Goal: Task Accomplishment & Management: Complete application form

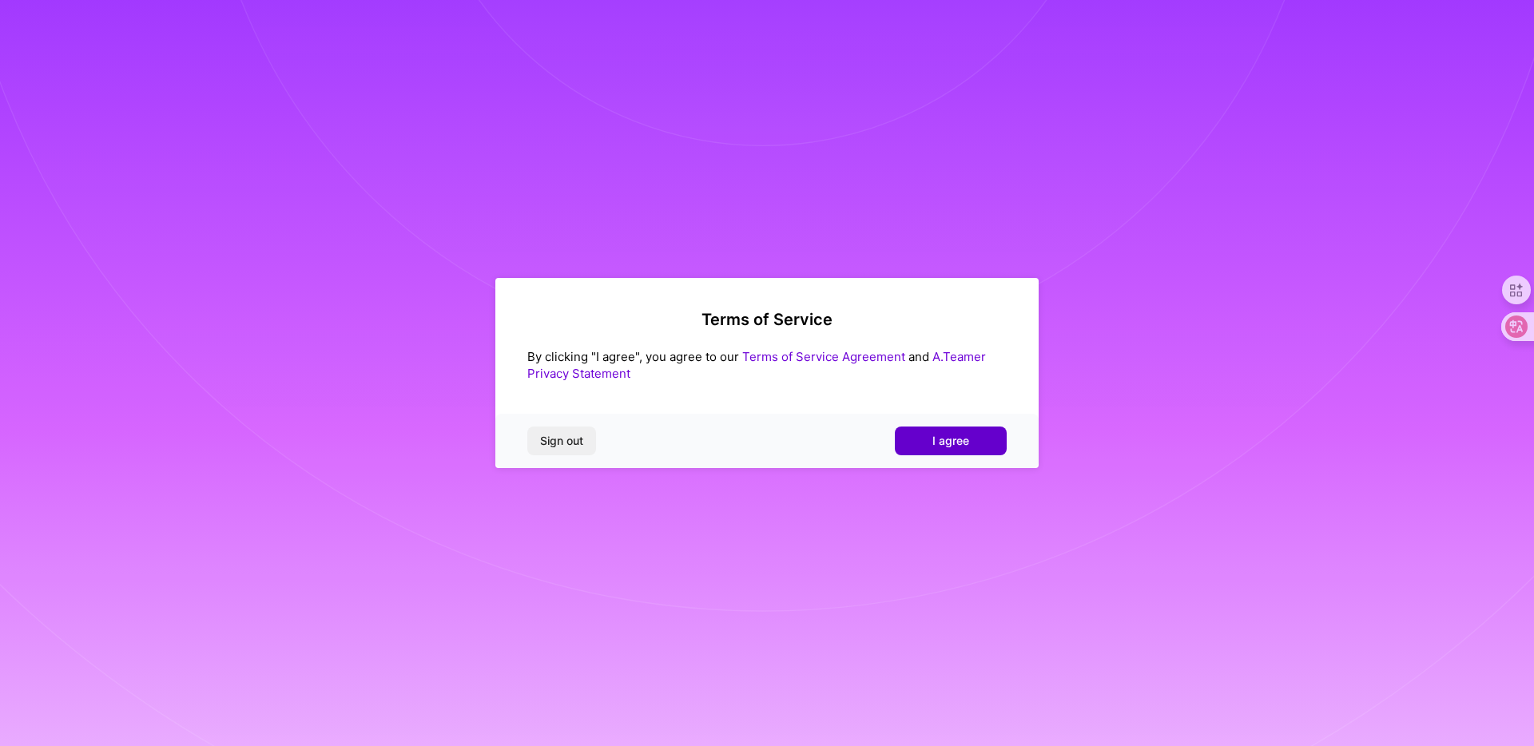
click at [963, 433] on span "I agree" at bounding box center [950, 441] width 37 height 16
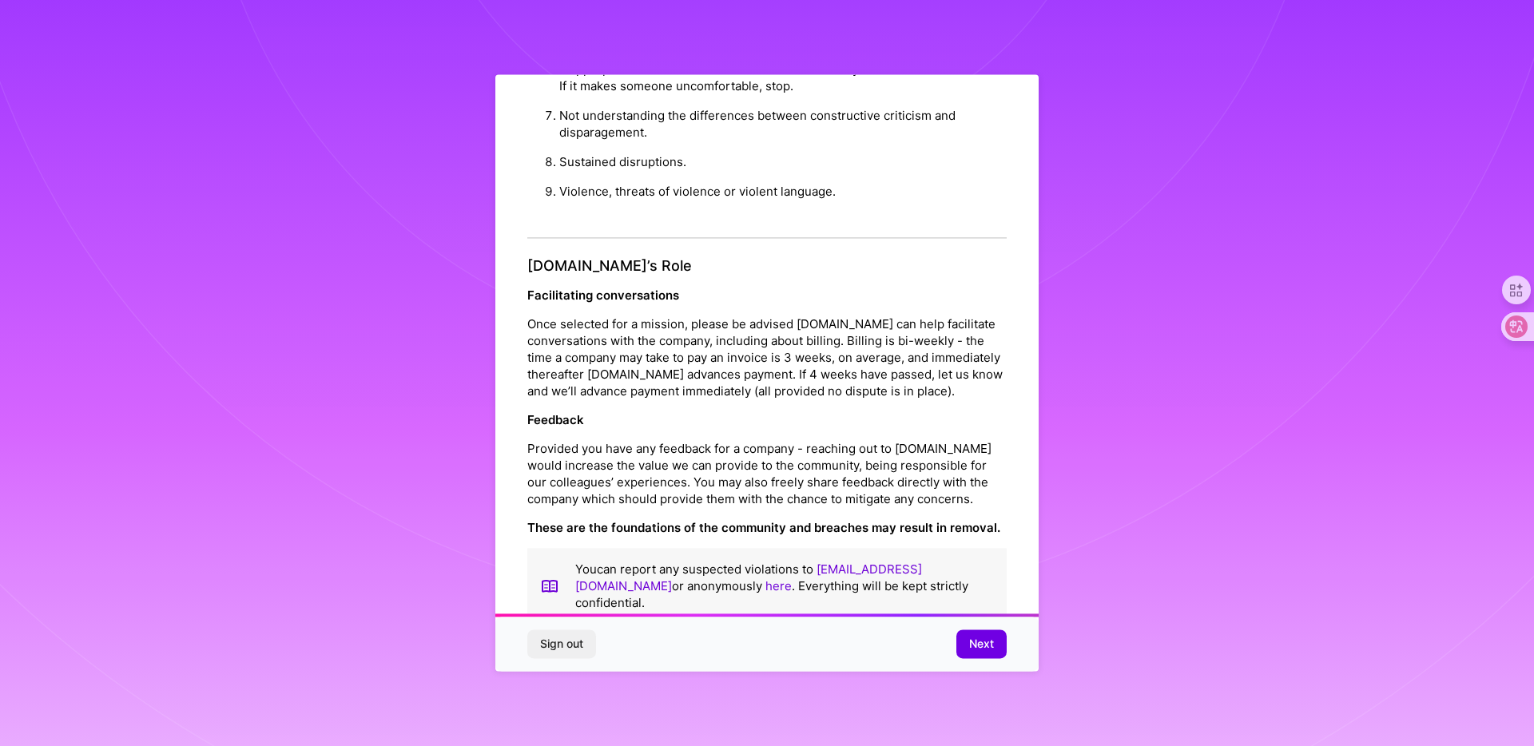
scroll to position [6, 0]
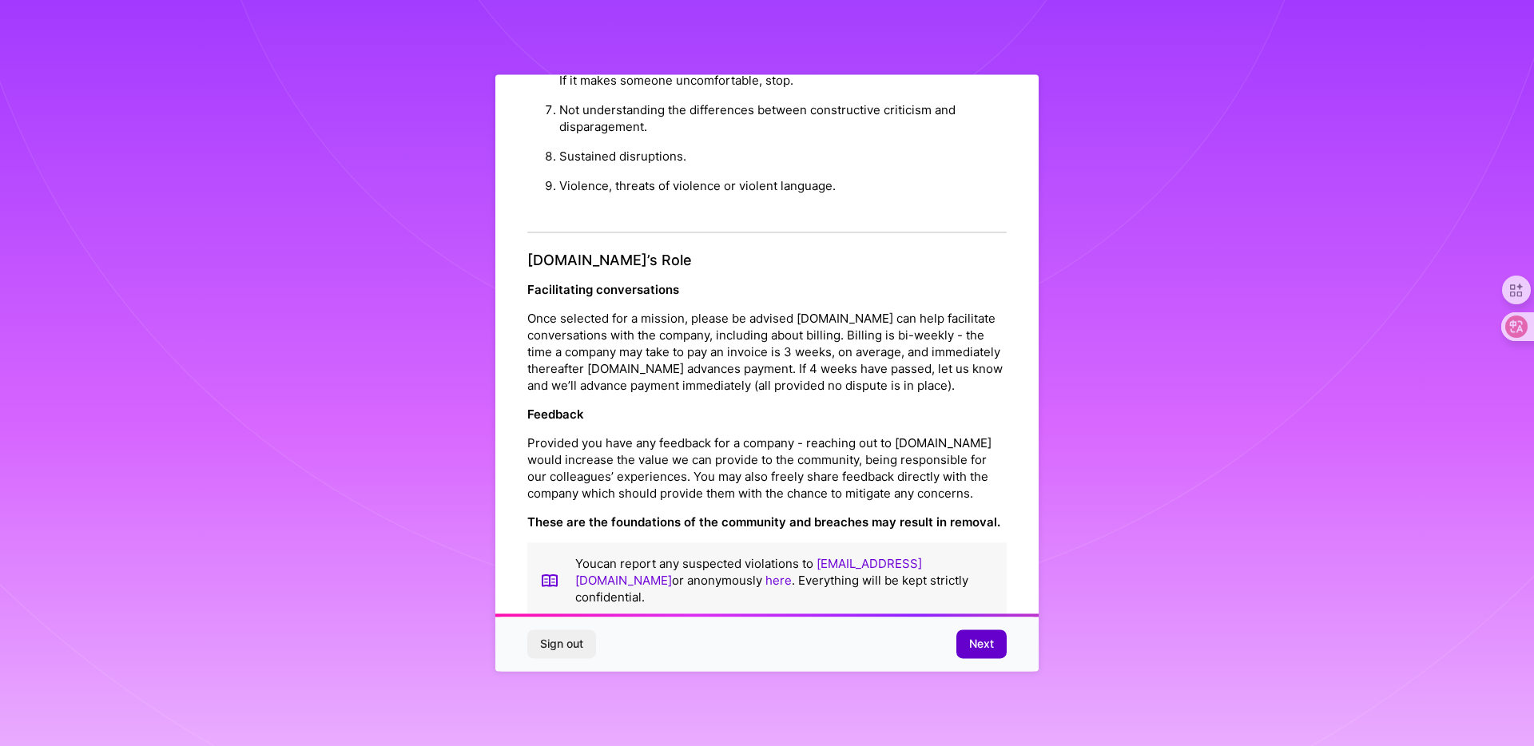
click at [978, 641] on span "Next" at bounding box center [981, 645] width 25 height 16
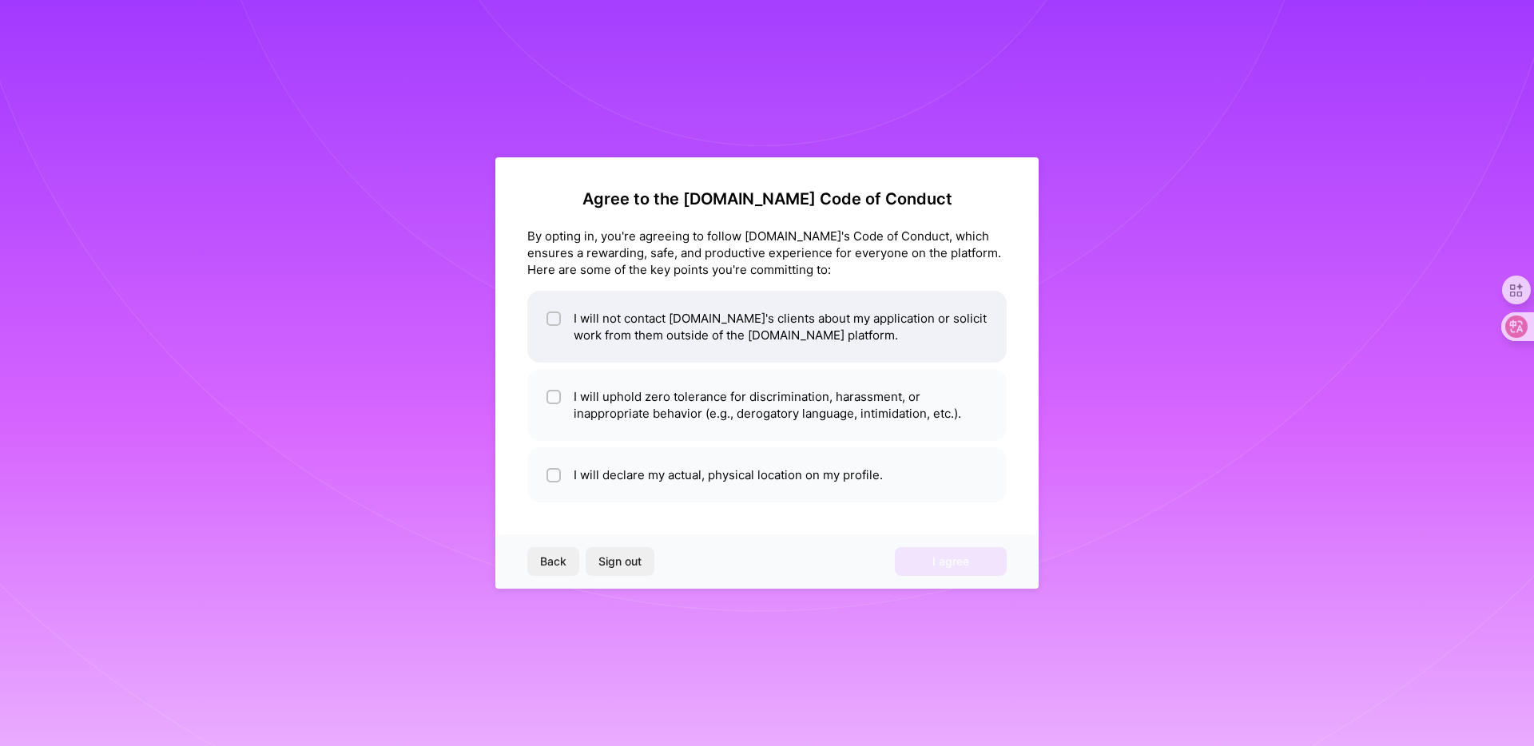
click at [550, 312] on div at bounding box center [553, 319] width 14 height 14
checkbox input "true"
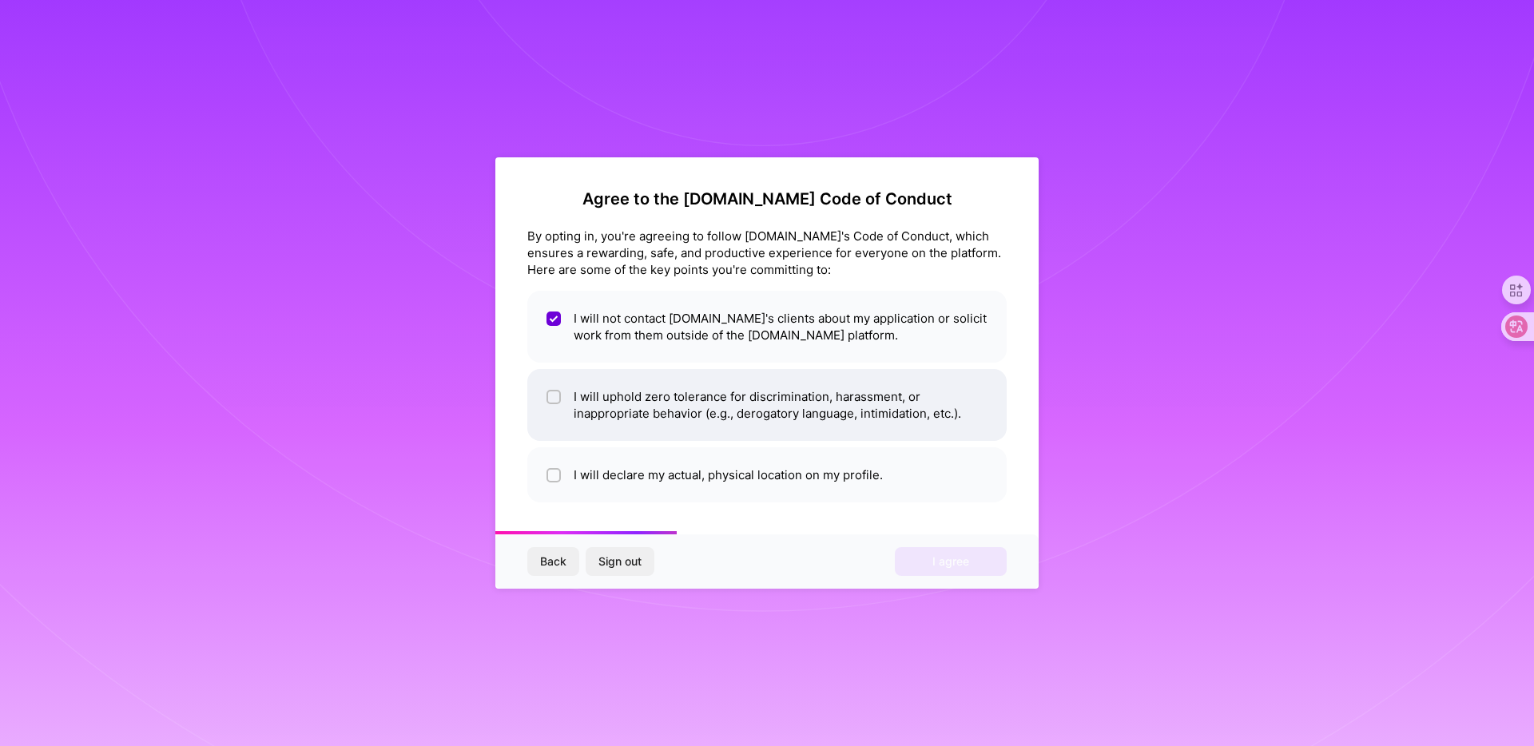
click at [551, 395] on input "checkbox" at bounding box center [555, 397] width 11 height 11
checkbox input "true"
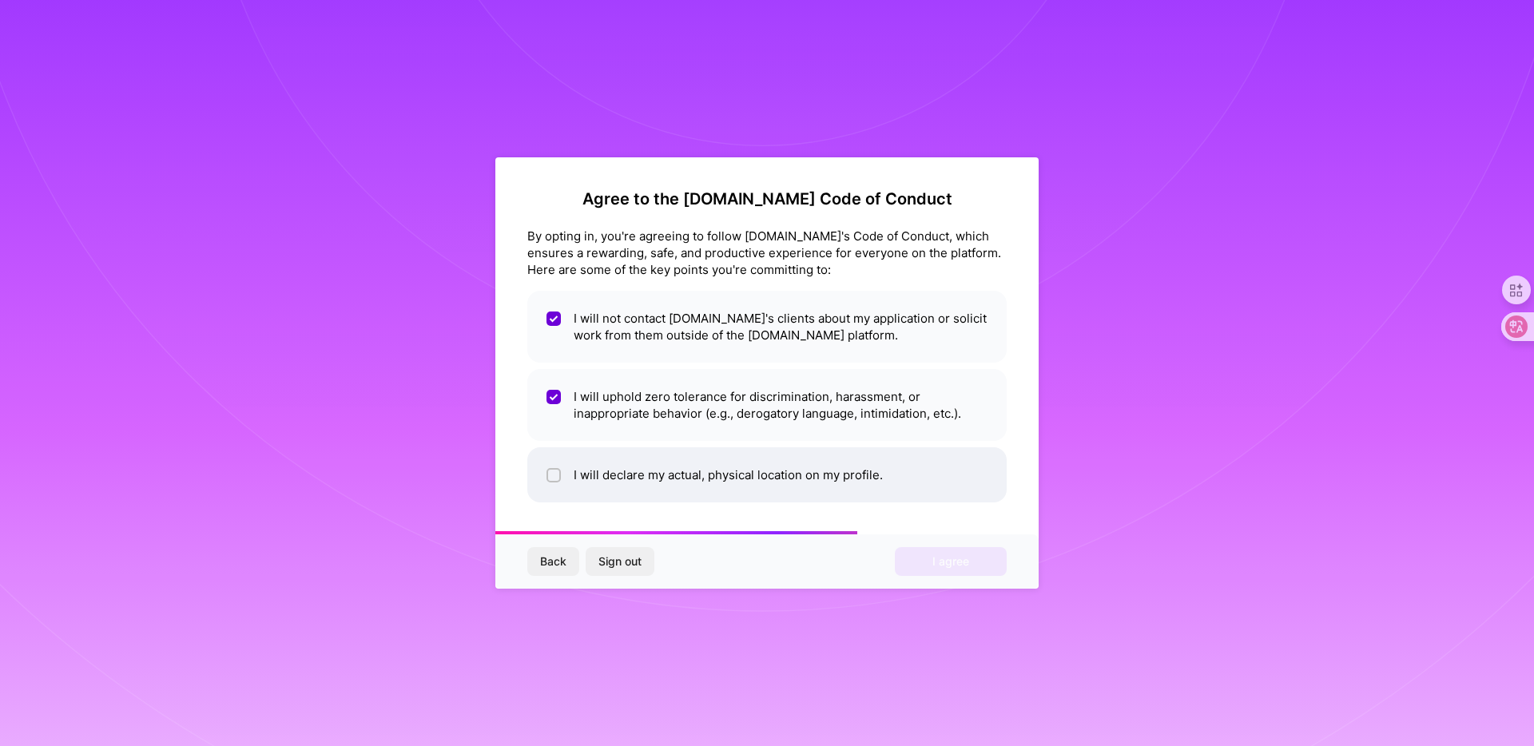
click at [544, 473] on li "I will declare my actual, physical location on my profile." at bounding box center [766, 474] width 479 height 55
checkbox input "true"
click at [962, 563] on span "I agree" at bounding box center [950, 562] width 37 height 16
